Goal: Task Accomplishment & Management: Complete application form

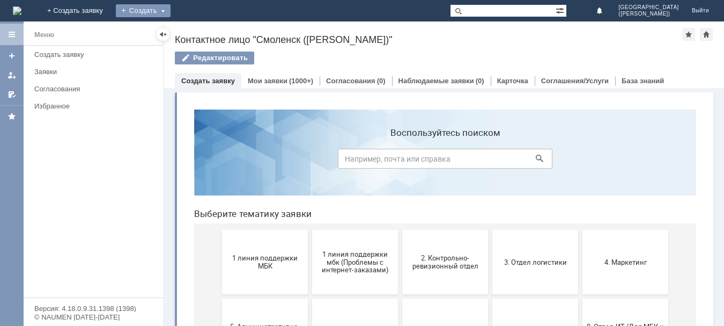
click at [171, 9] on div "Создать" at bounding box center [143, 10] width 55 height 13
click at [200, 29] on link "Заявка" at bounding box center [159, 32] width 82 height 13
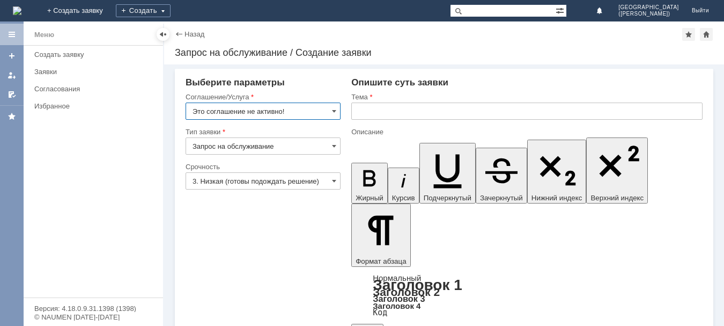
click at [321, 113] on input "Это соглашение не активно!" at bounding box center [263, 111] width 155 height 17
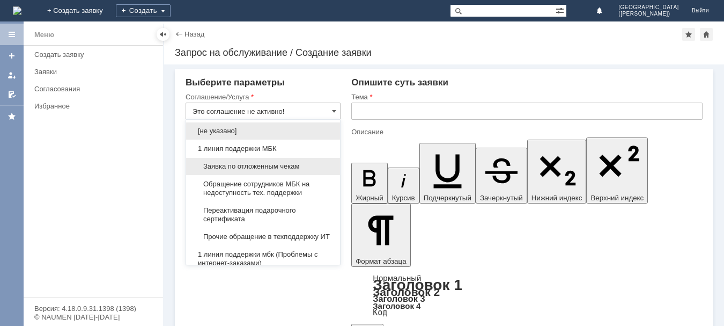
click at [276, 165] on span "Заявка по отложенным чекам" at bounding box center [263, 166] width 141 height 9
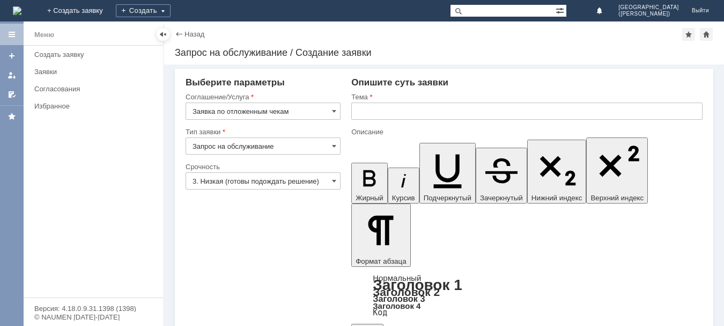
type input "Заявка по отложенным чекам"
click at [330, 144] on input "Запрос на обслуживание" at bounding box center [263, 145] width 155 height 17
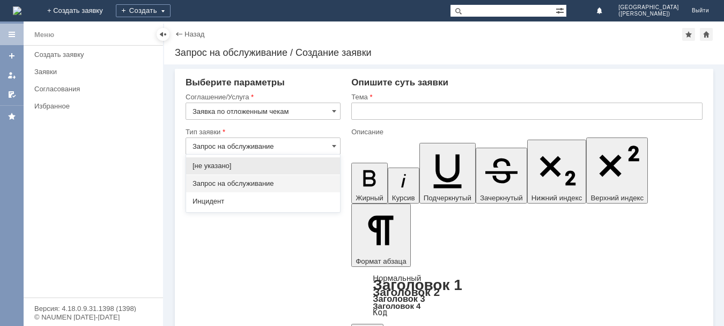
click at [242, 184] on span "Запрос на обслуживание" at bounding box center [263, 183] width 141 height 9
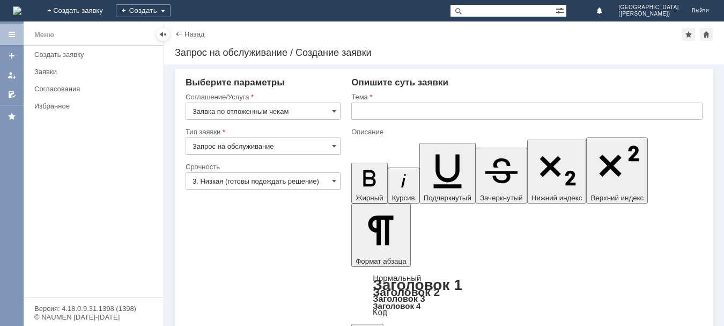
click at [328, 178] on input "3. Низкая (готовы подождать решение)" at bounding box center [263, 180] width 155 height 17
type input "Запрос на обслуживание"
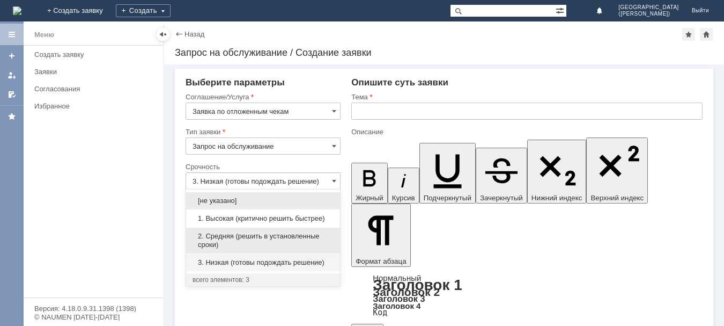
click at [300, 238] on span "2. Средняя (решить в установленные сроки)" at bounding box center [263, 240] width 141 height 17
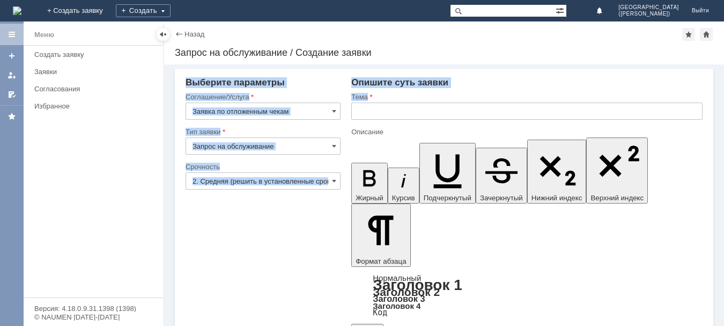
drag, startPoint x: 419, startPoint y: 73, endPoint x: 409, endPoint y: 103, distance: 31.1
type input "2. Средняя (решить в установленные сроки)"
copy div "Выберите параметры Соглашение/Услуга Тип заявки Категория Срочность Срочность Р…"
click at [497, 101] on div "Тема" at bounding box center [528, 97] width 352 height 10
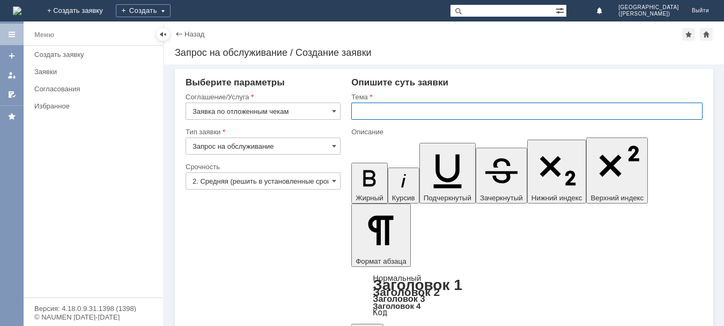
click at [496, 105] on input "text" at bounding box center [528, 111] width 352 height 17
type input "отложенные чеки"
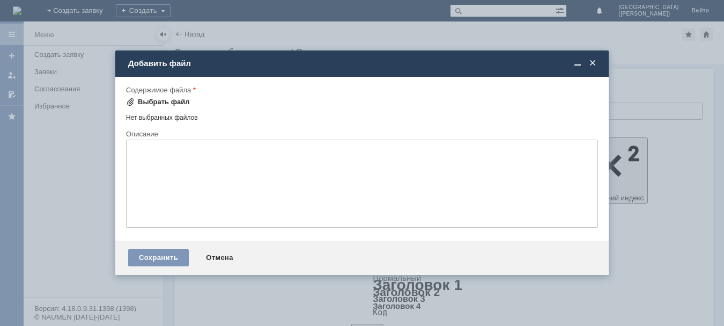
click at [184, 96] on div "Выбрать файл" at bounding box center [158, 102] width 64 height 13
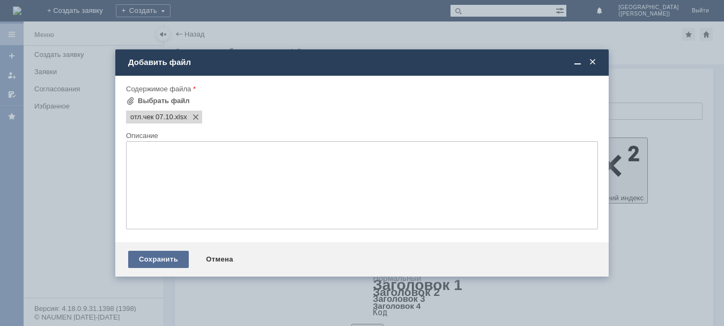
click at [174, 262] on div "Сохранить" at bounding box center [158, 259] width 61 height 17
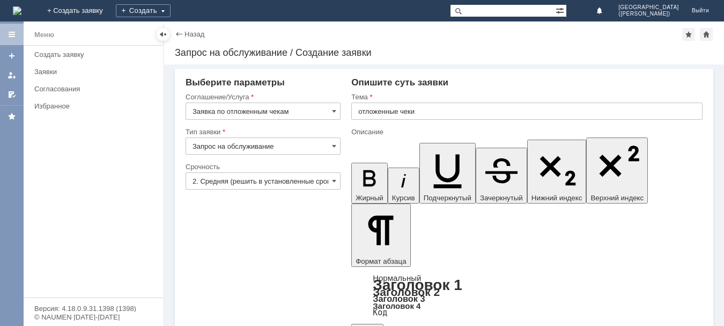
scroll to position [28, 0]
